Goal: Task Accomplishment & Management: Manage account settings

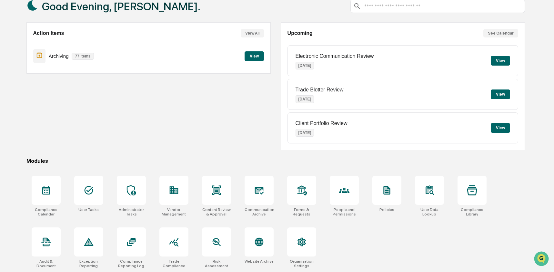
scroll to position [42, 0]
click at [257, 249] on div at bounding box center [259, 241] width 29 height 29
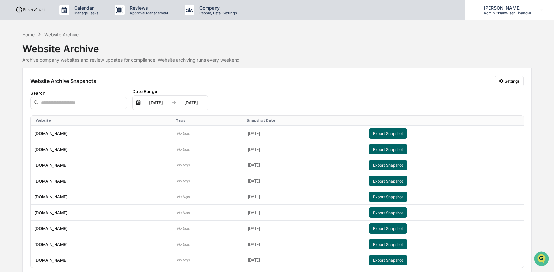
click at [508, 11] on p "Admin • PlanWiser Financial" at bounding box center [505, 13] width 53 height 5
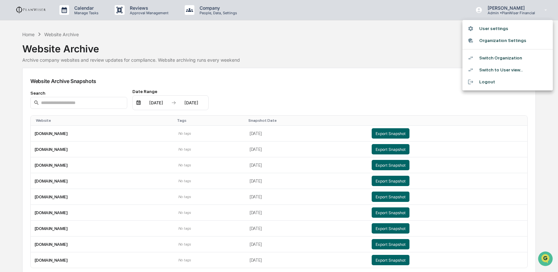
click at [501, 61] on li "Switch Organization" at bounding box center [507, 58] width 90 height 12
